Goal: Task Accomplishment & Management: Complete application form

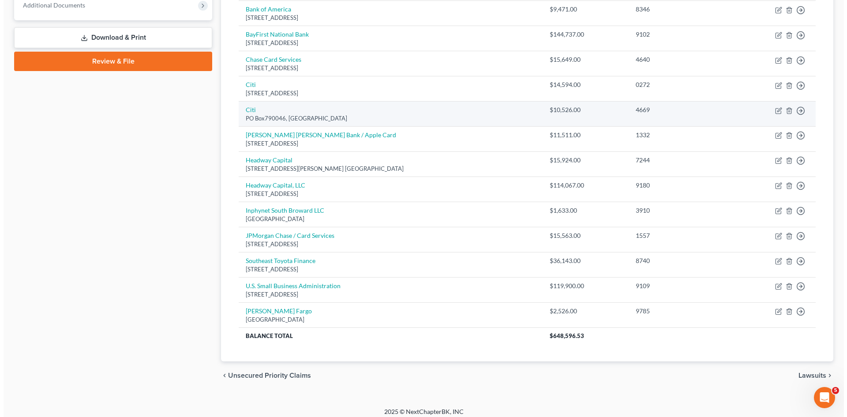
scroll to position [371, 0]
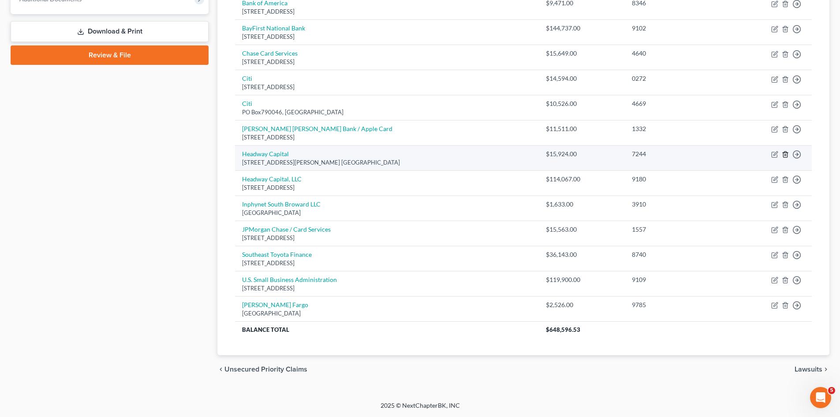
click at [786, 154] on line "button" at bounding box center [786, 155] width 0 height 2
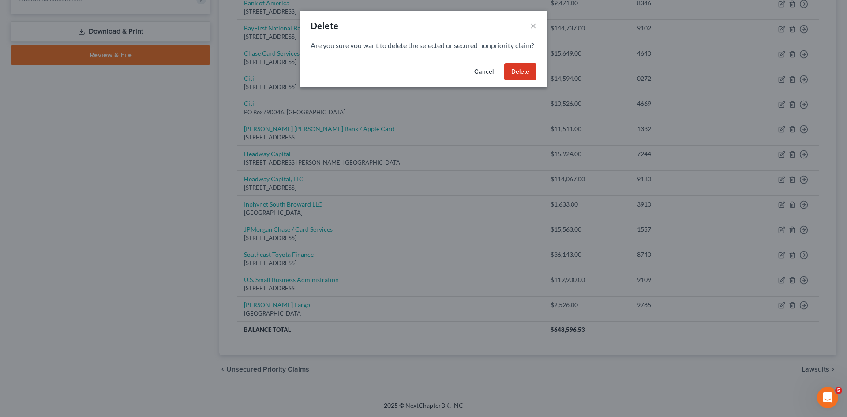
click at [525, 81] on button "Delete" at bounding box center [520, 72] width 32 height 18
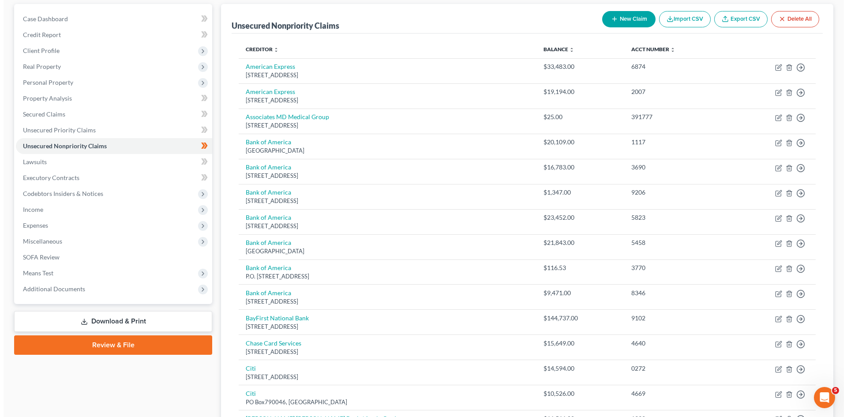
scroll to position [0, 0]
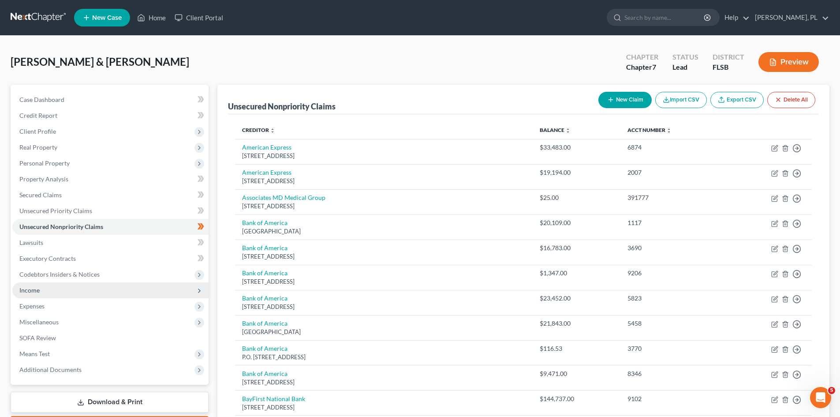
click at [69, 292] on span "Income" at bounding box center [110, 290] width 196 height 16
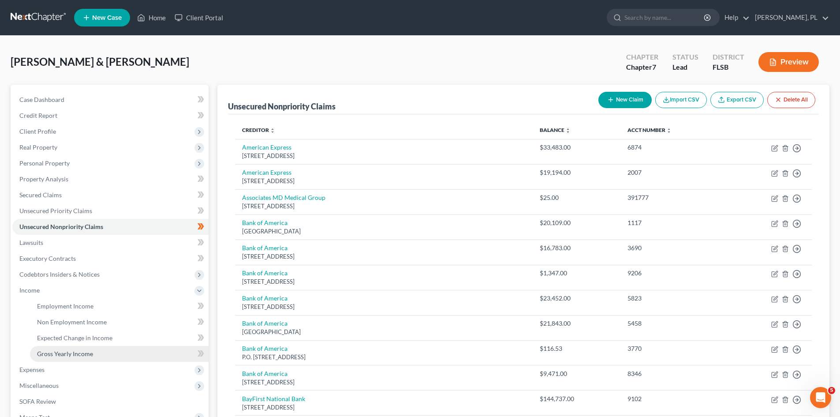
click at [71, 356] on span "Gross Yearly Income" at bounding box center [65, 353] width 56 height 7
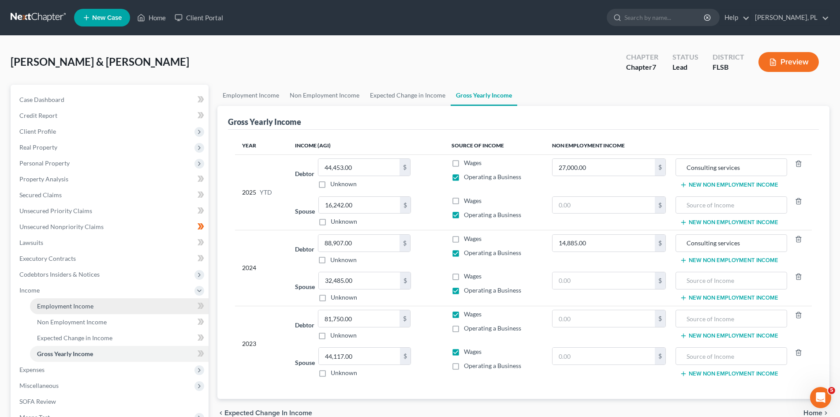
click at [69, 305] on span "Employment Income" at bounding box center [65, 305] width 56 height 7
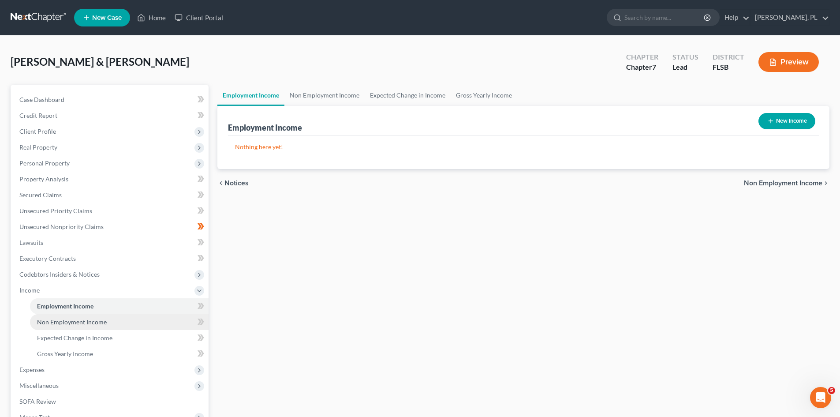
click at [85, 319] on span "Non Employment Income" at bounding box center [72, 321] width 70 height 7
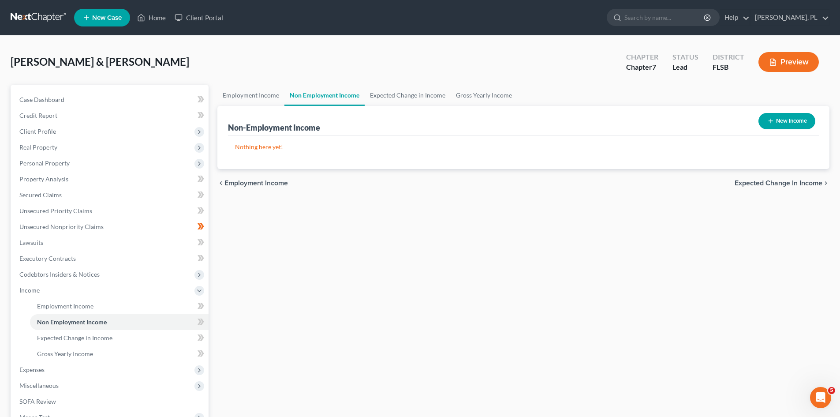
click at [794, 117] on button "New Income" at bounding box center [787, 121] width 57 height 16
select select "0"
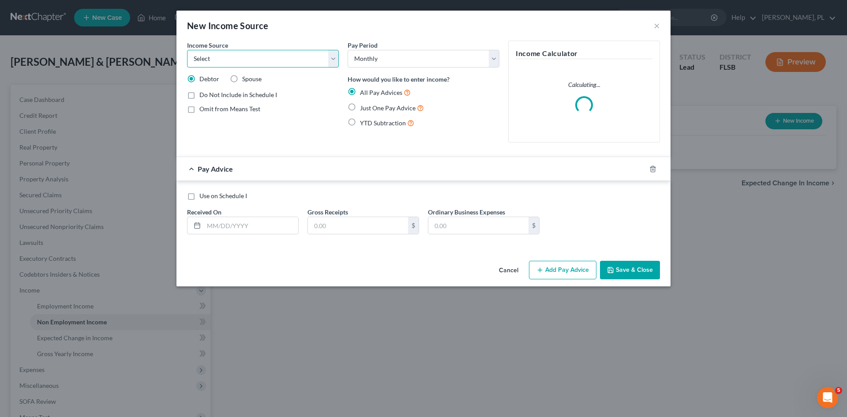
click at [332, 60] on select "Select Unemployment Disability (from employer) Pension Retirement Social Securi…" at bounding box center [263, 59] width 152 height 18
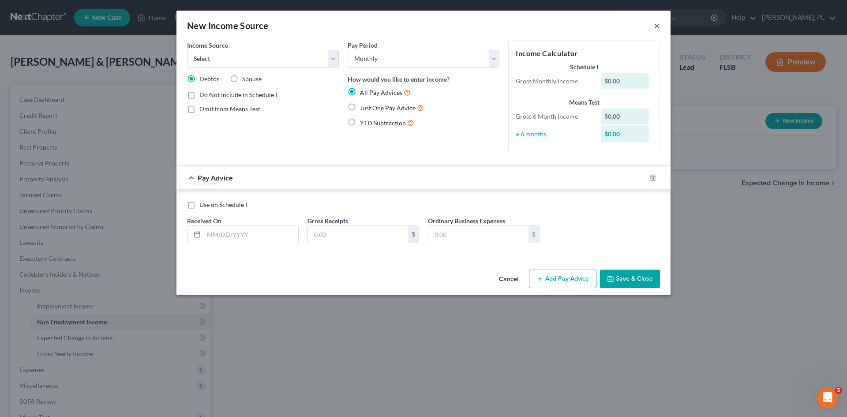
click at [655, 26] on button "×" at bounding box center [657, 25] width 6 height 11
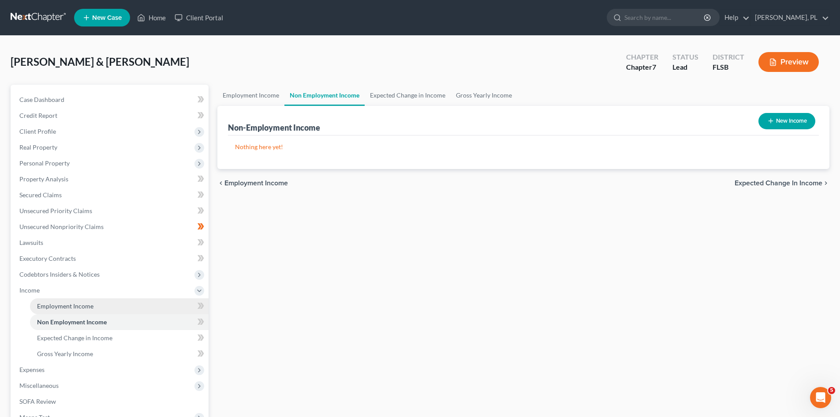
click at [79, 302] on span "Employment Income" at bounding box center [65, 305] width 56 height 7
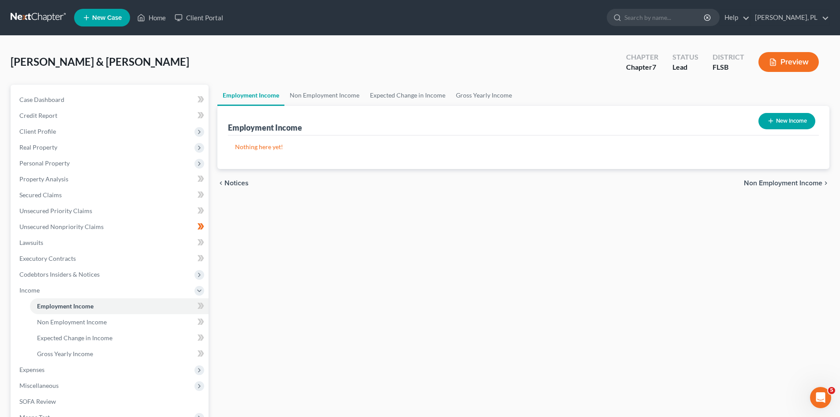
click at [783, 120] on button "New Income" at bounding box center [787, 121] width 57 height 16
select select "0"
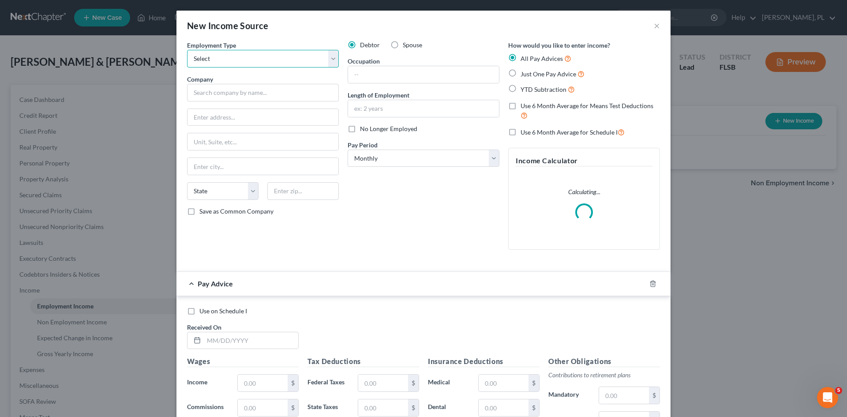
click at [335, 58] on select "Select Full or [DEMOGRAPHIC_DATA] Employment Self Employment" at bounding box center [263, 59] width 152 height 18
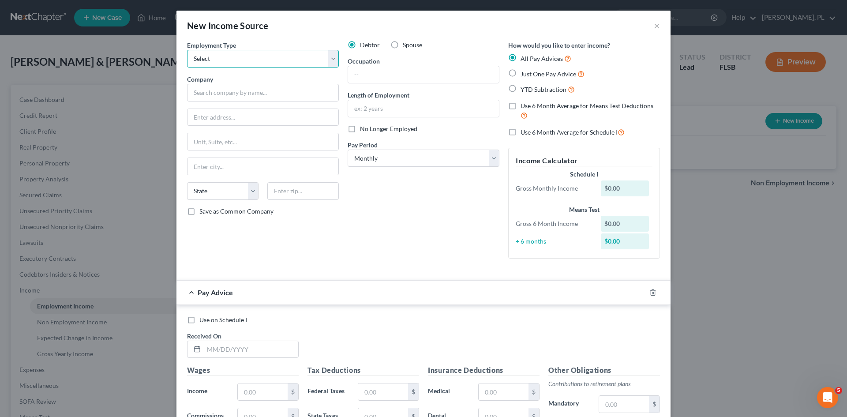
select select "1"
click at [187, 50] on select "Select Full or [DEMOGRAPHIC_DATA] Employment Self Employment" at bounding box center [263, 59] width 152 height 18
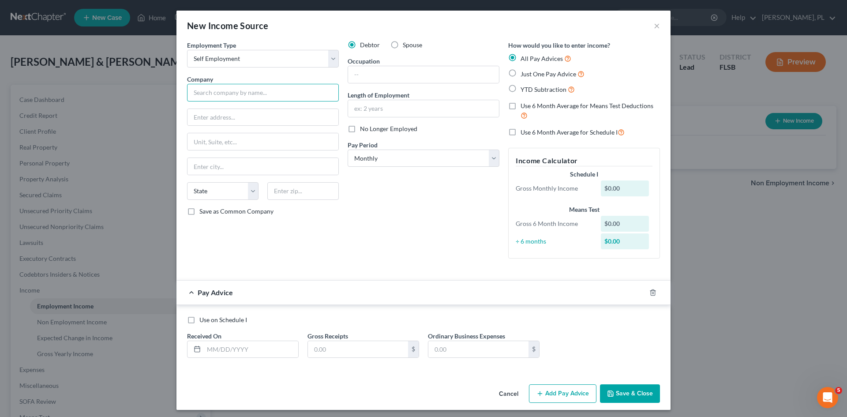
click at [250, 93] on input "text" at bounding box center [263, 93] width 152 height 18
click at [299, 90] on input "AF USa Construction" at bounding box center [263, 93] width 152 height 18
type input "AF USa Construction Corp."
click at [249, 118] on input "text" at bounding box center [262, 117] width 151 height 17
type input "[STREET_ADDRESS][PERSON_NAME]"
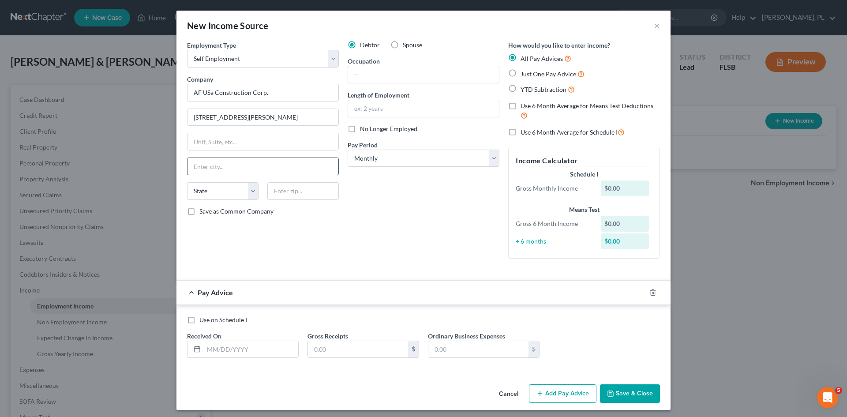
click at [234, 169] on input "text" at bounding box center [262, 166] width 151 height 17
click at [326, 191] on input "text" at bounding box center [302, 191] width 71 height 18
click at [320, 195] on input "text" at bounding box center [302, 191] width 71 height 18
type input "33326"
type input "Weston"
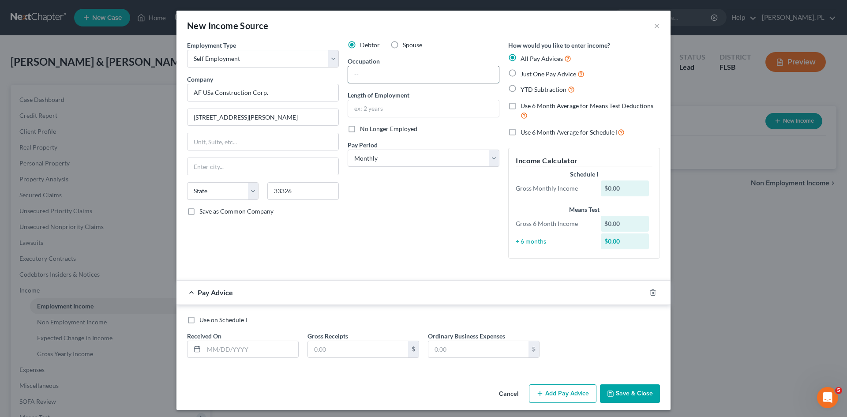
select select "9"
click at [386, 74] on input "text" at bounding box center [423, 74] width 151 height 17
type input "Contractor"
click at [388, 108] on input "text" at bounding box center [423, 108] width 151 height 17
type input "7 years"
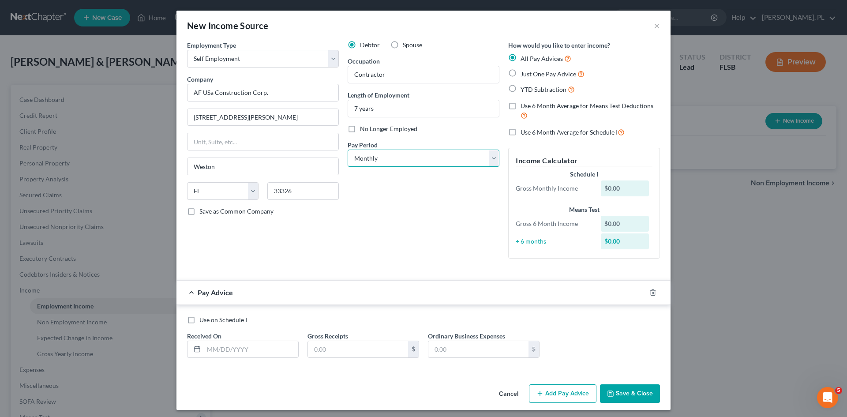
click at [490, 159] on select "Select Monthly Twice Monthly Every Other Week Weekly" at bounding box center [424, 159] width 152 height 18
click at [654, 27] on button "×" at bounding box center [657, 25] width 6 height 11
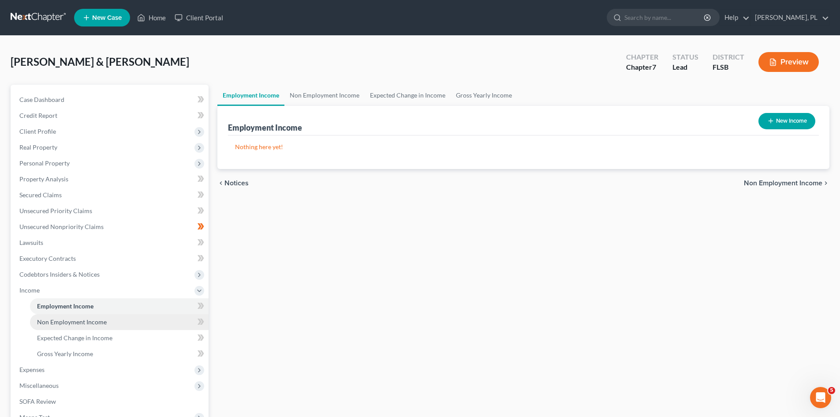
click at [71, 321] on span "Non Employment Income" at bounding box center [72, 321] width 70 height 7
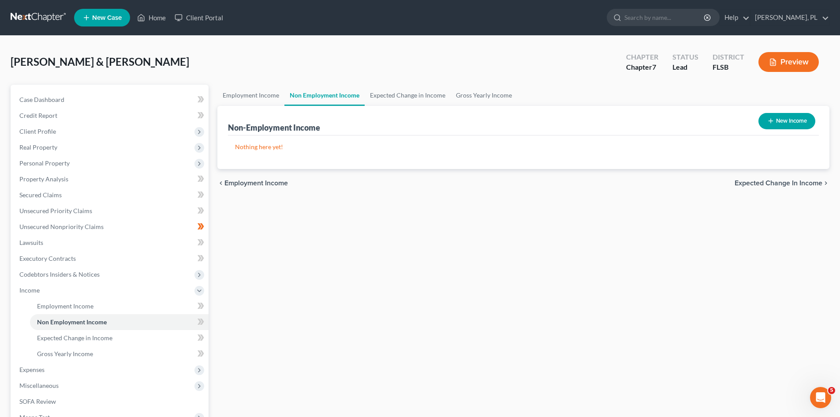
click at [783, 121] on button "New Income" at bounding box center [787, 121] width 57 height 16
select select "0"
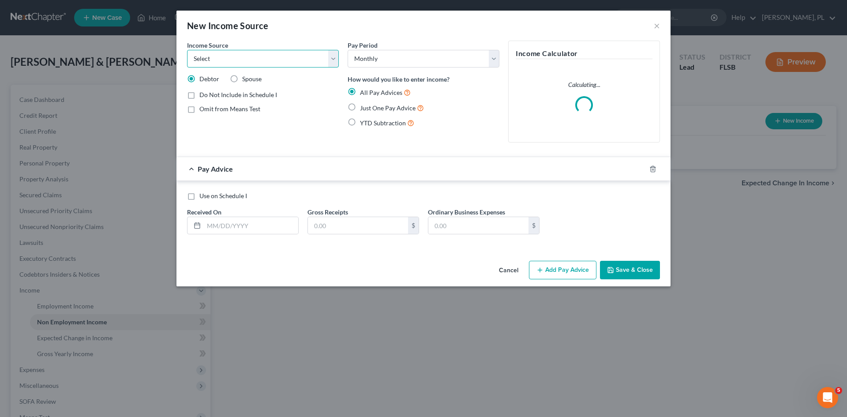
click at [332, 55] on select "Select Unemployment Disability (from employer) Pension Retirement Social Securi…" at bounding box center [263, 59] width 152 height 18
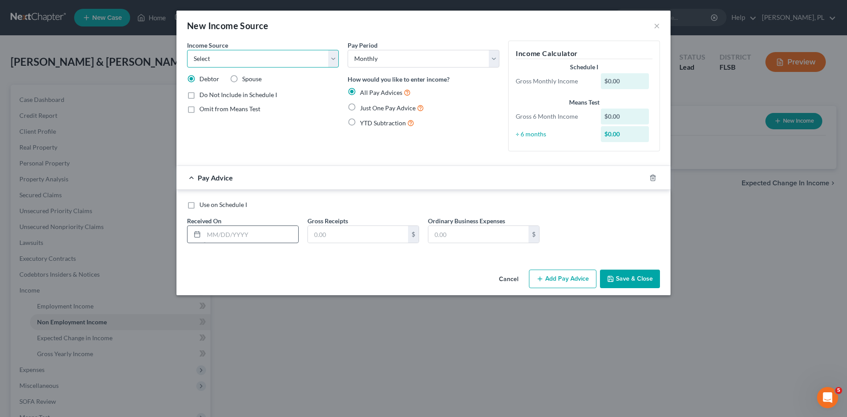
select select "10"
click at [187, 50] on select "Select Unemployment Disability (from employer) Pension Retirement Social Securi…" at bounding box center [263, 59] width 152 height 18
click at [494, 59] on select "Select Monthly Twice Monthly Every Other Week Weekly" at bounding box center [424, 59] width 152 height 18
click at [459, 61] on select "Select Monthly Twice Monthly Every Other Week Weekly" at bounding box center [424, 59] width 152 height 18
click at [360, 120] on label "YTD Subtraction" at bounding box center [387, 123] width 54 height 10
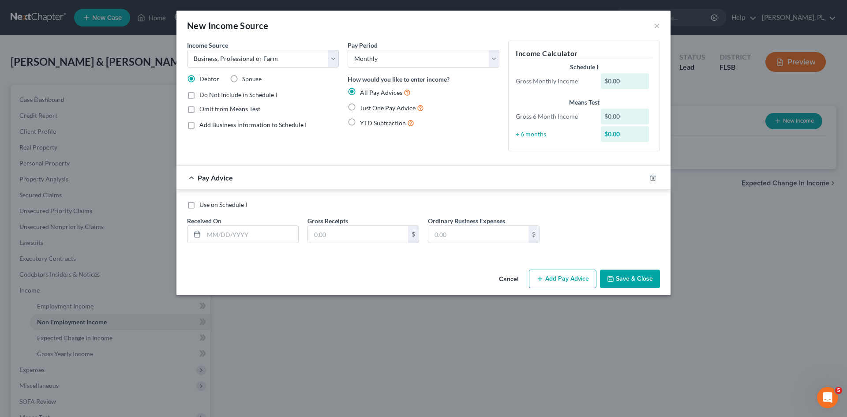
click at [363, 120] on input "YTD Subtraction" at bounding box center [366, 121] width 6 height 6
radio input "true"
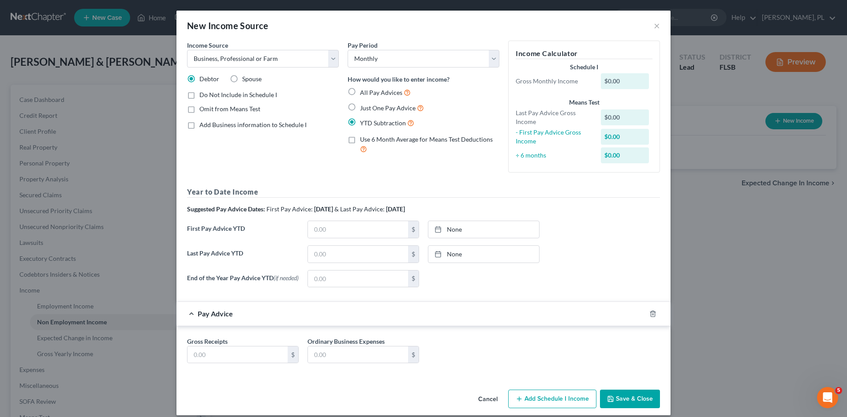
click at [360, 139] on label "Use 6 Month Average for Means Test Deductions" at bounding box center [429, 144] width 139 height 19
click at [363, 139] on input "Use 6 Month Average for Means Test Deductions" at bounding box center [366, 138] width 6 height 6
checkbox input "true"
